Goal: Task Accomplishment & Management: Manage account settings

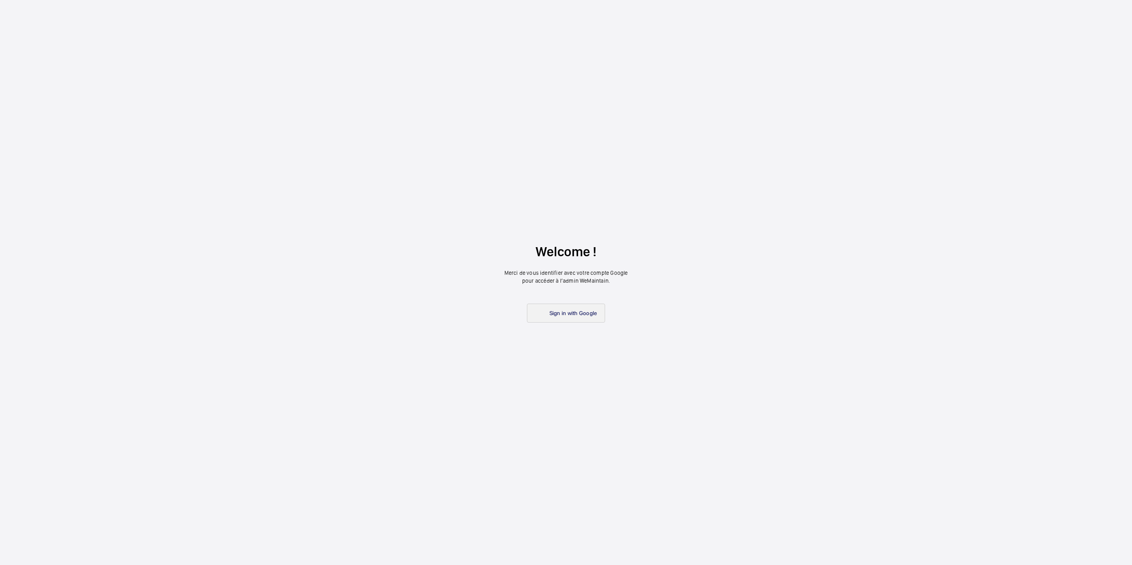
click at [554, 312] on span "Sign in with Google" at bounding box center [574, 313] width 48 height 6
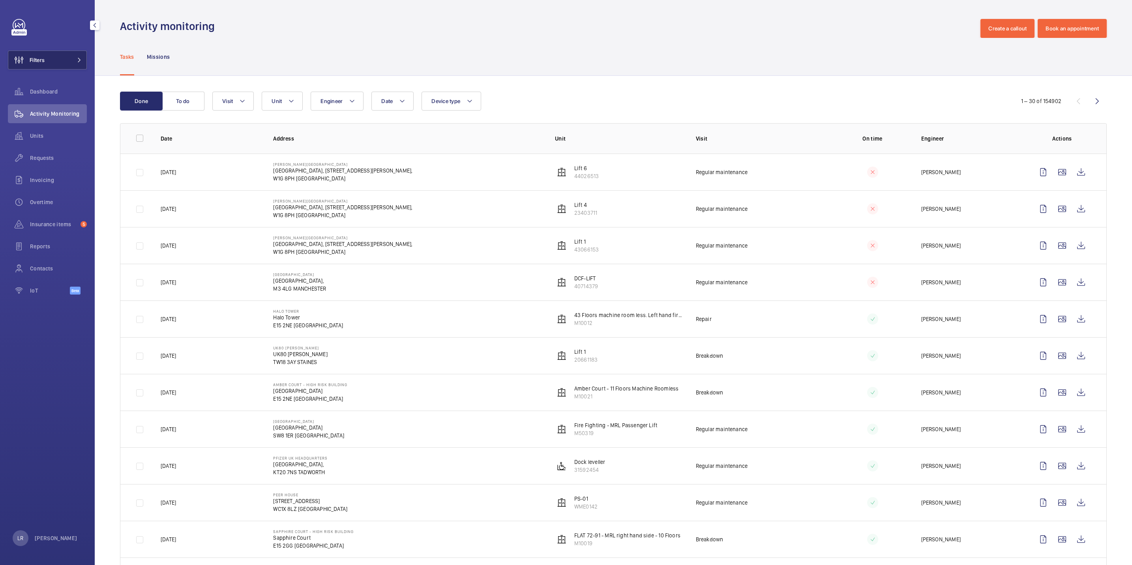
click at [60, 55] on button "Filters" at bounding box center [47, 60] width 79 height 19
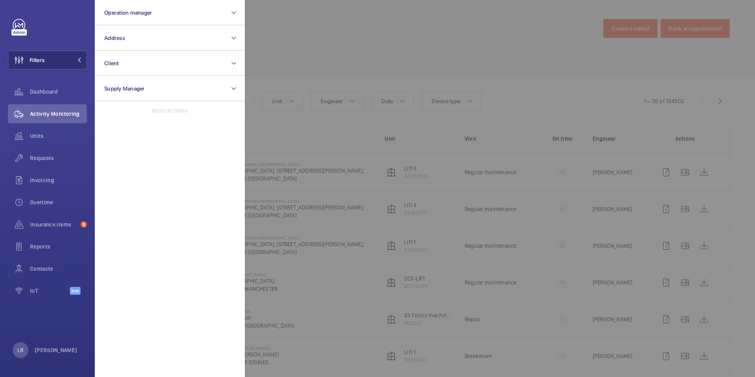
drag, startPoint x: 426, startPoint y: 2, endPoint x: 491, endPoint y: 40, distance: 75.5
click at [506, 45] on div at bounding box center [622, 188] width 755 height 377
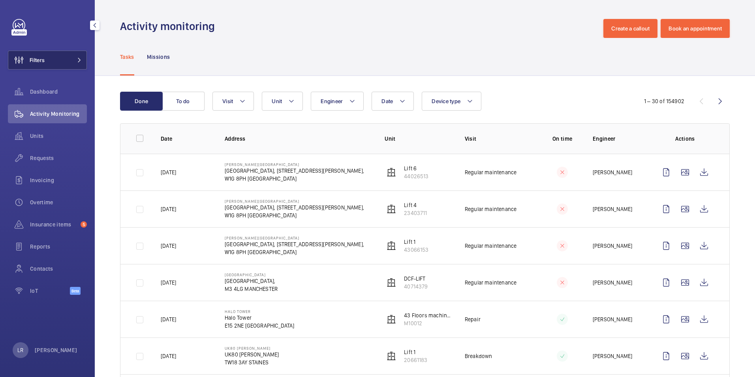
click at [55, 63] on button "Filters" at bounding box center [47, 60] width 79 height 19
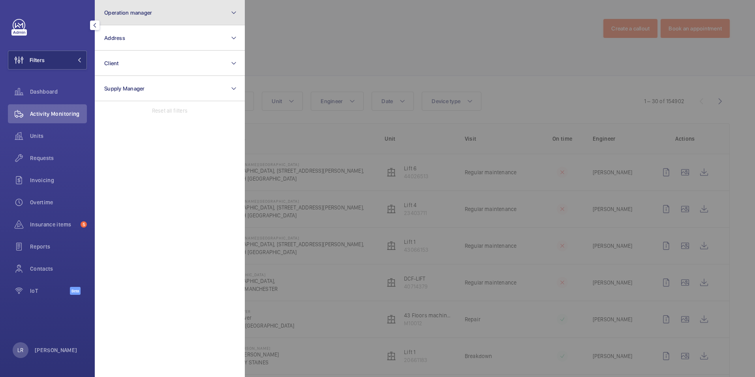
click at [146, 15] on span "Operation manager" at bounding box center [128, 12] width 48 height 6
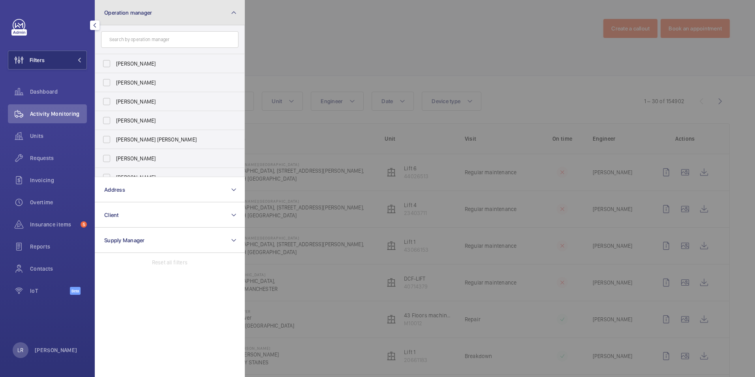
click at [161, 16] on button "Operation manager" at bounding box center [170, 12] width 150 height 25
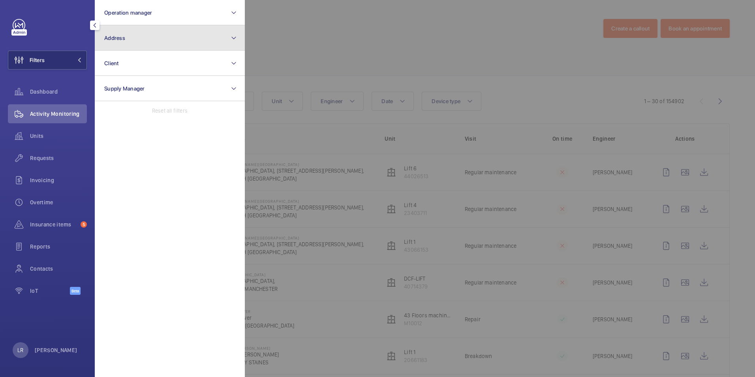
click at [161, 29] on button "Address" at bounding box center [170, 37] width 150 height 25
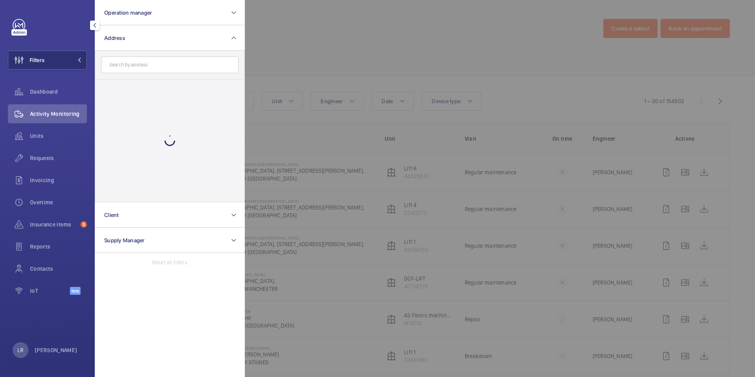
click at [171, 66] on input "text" at bounding box center [169, 64] width 137 height 17
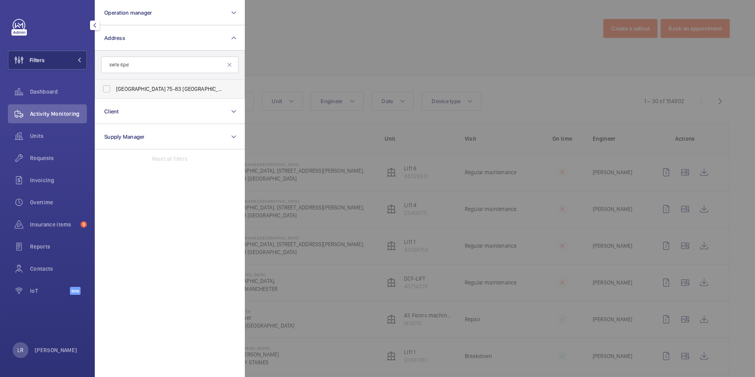
type input "sw1e 6pd"
click at [181, 89] on span "[GEOGRAPHIC_DATA] [STREET_ADDRESS]" at bounding box center [170, 89] width 109 height 8
click at [114, 89] on input "[GEOGRAPHIC_DATA] [STREET_ADDRESS]" at bounding box center [107, 89] width 16 height 16
checkbox input "true"
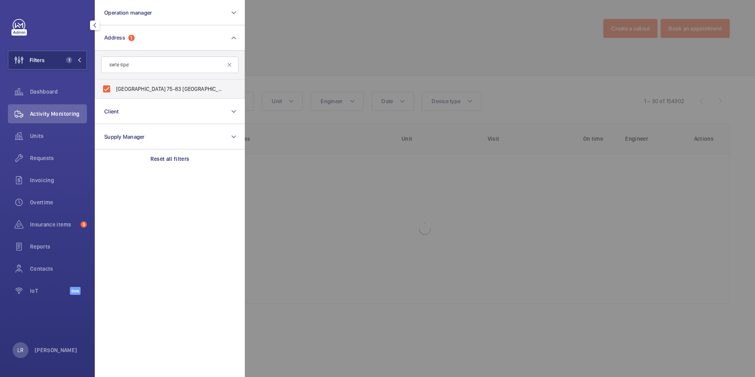
click at [325, 45] on div at bounding box center [622, 188] width 755 height 377
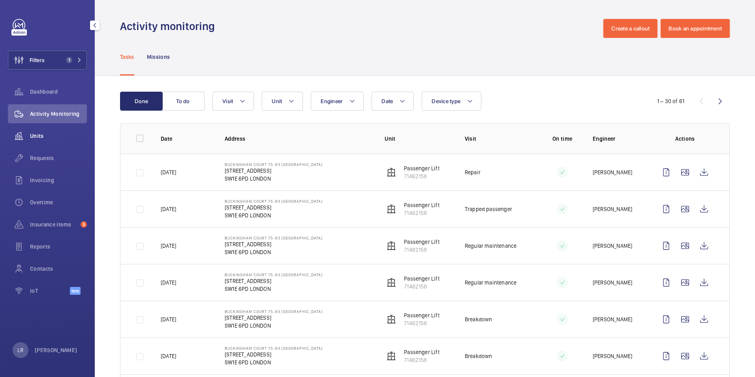
click at [64, 132] on span "Units" at bounding box center [58, 136] width 57 height 8
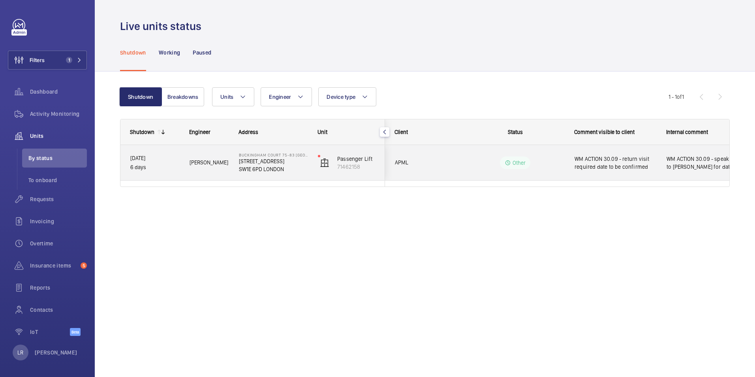
click at [476, 154] on div "Other" at bounding box center [510, 162] width 108 height 28
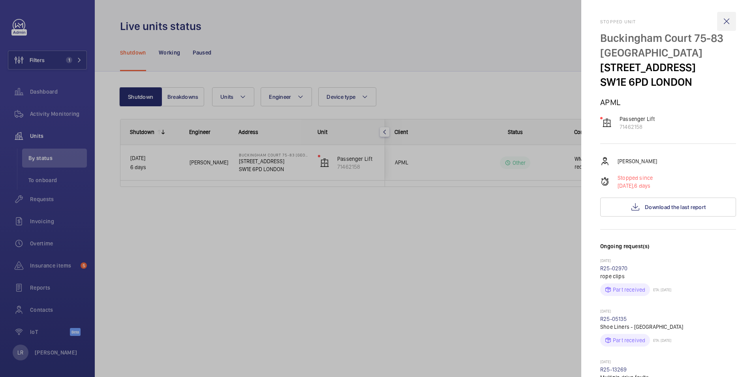
click at [717, 22] on wm-front-icon-button at bounding box center [726, 21] width 19 height 19
